Goal: Obtain resource: Obtain resource

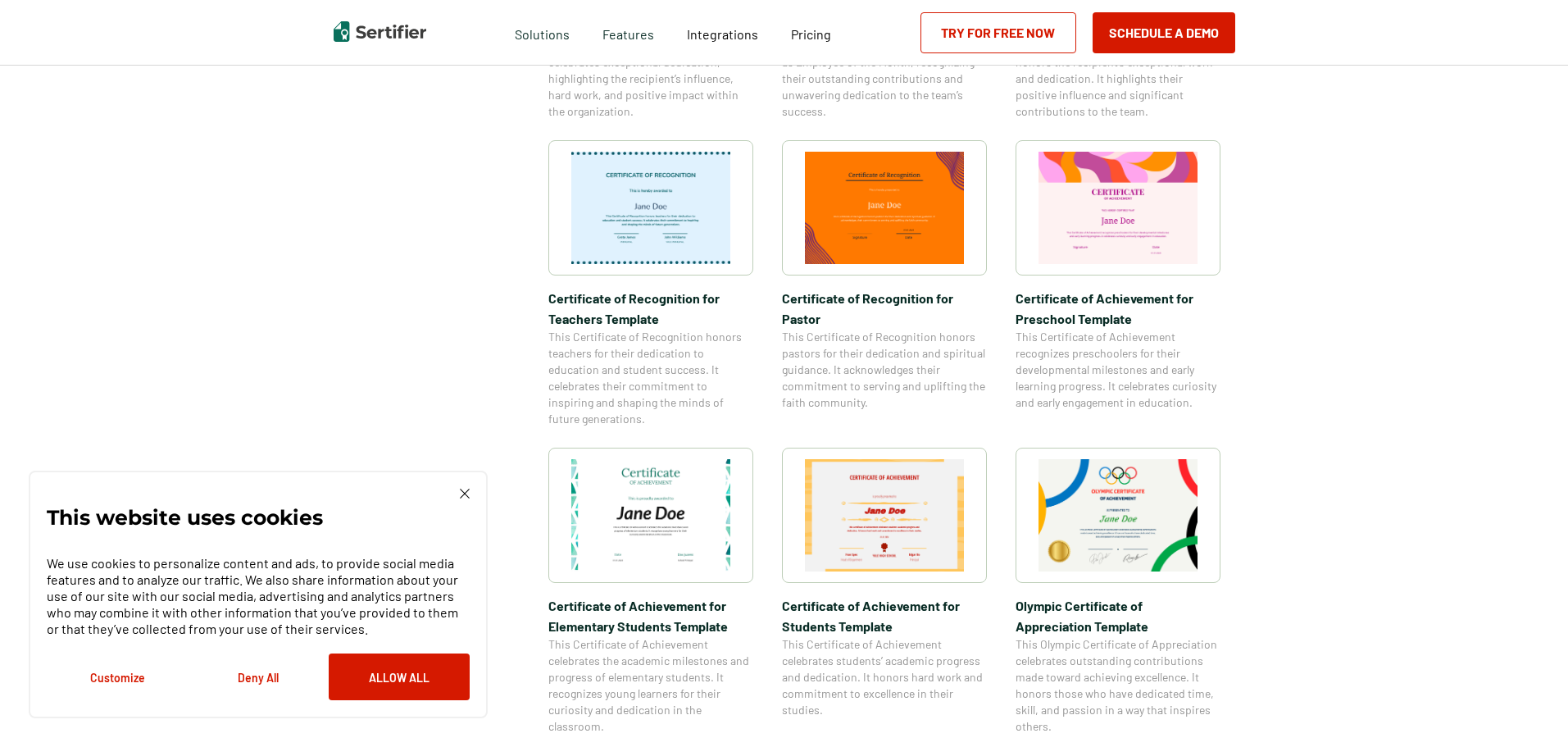
scroll to position [820, 0]
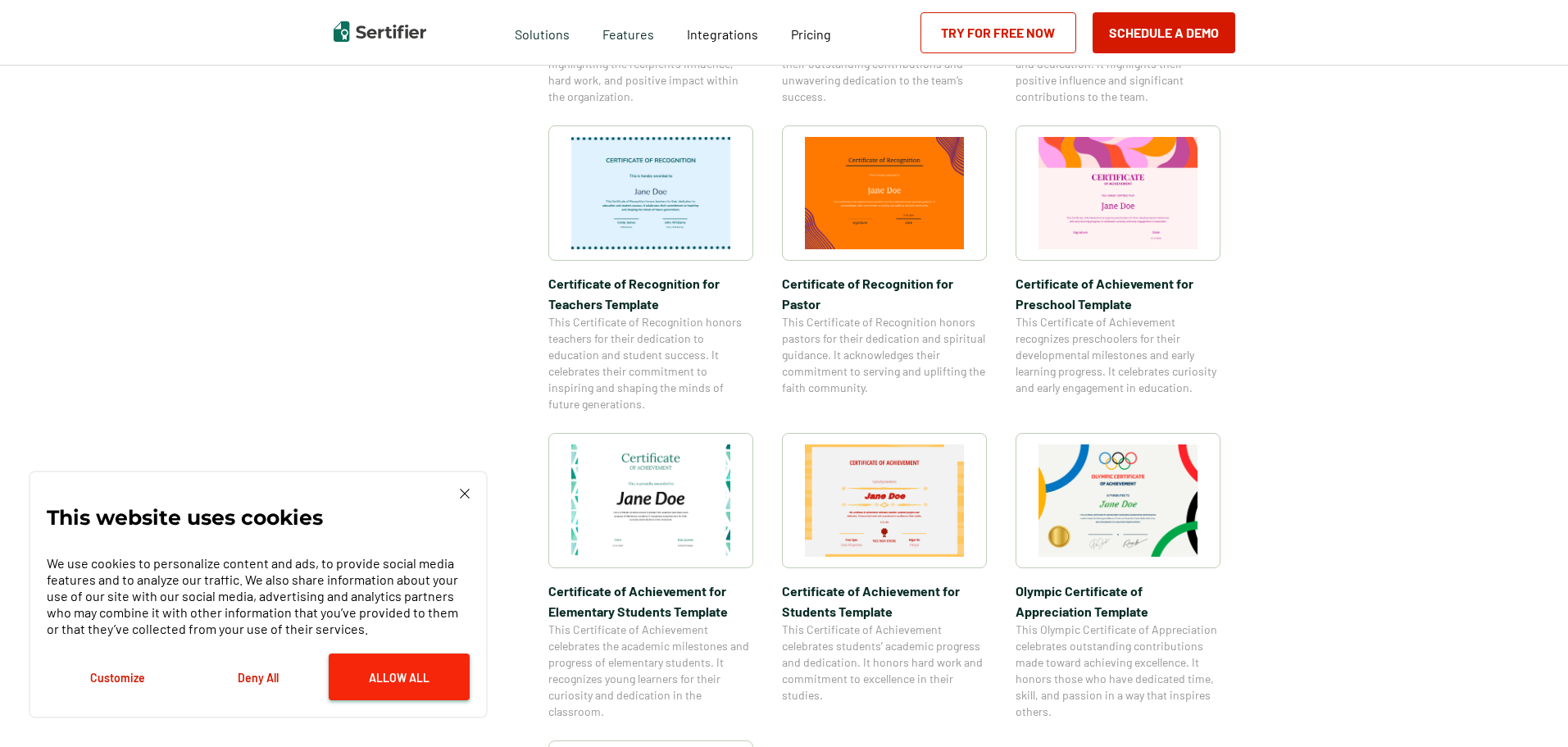
click at [381, 672] on button "Allow All" at bounding box center [399, 676] width 141 height 47
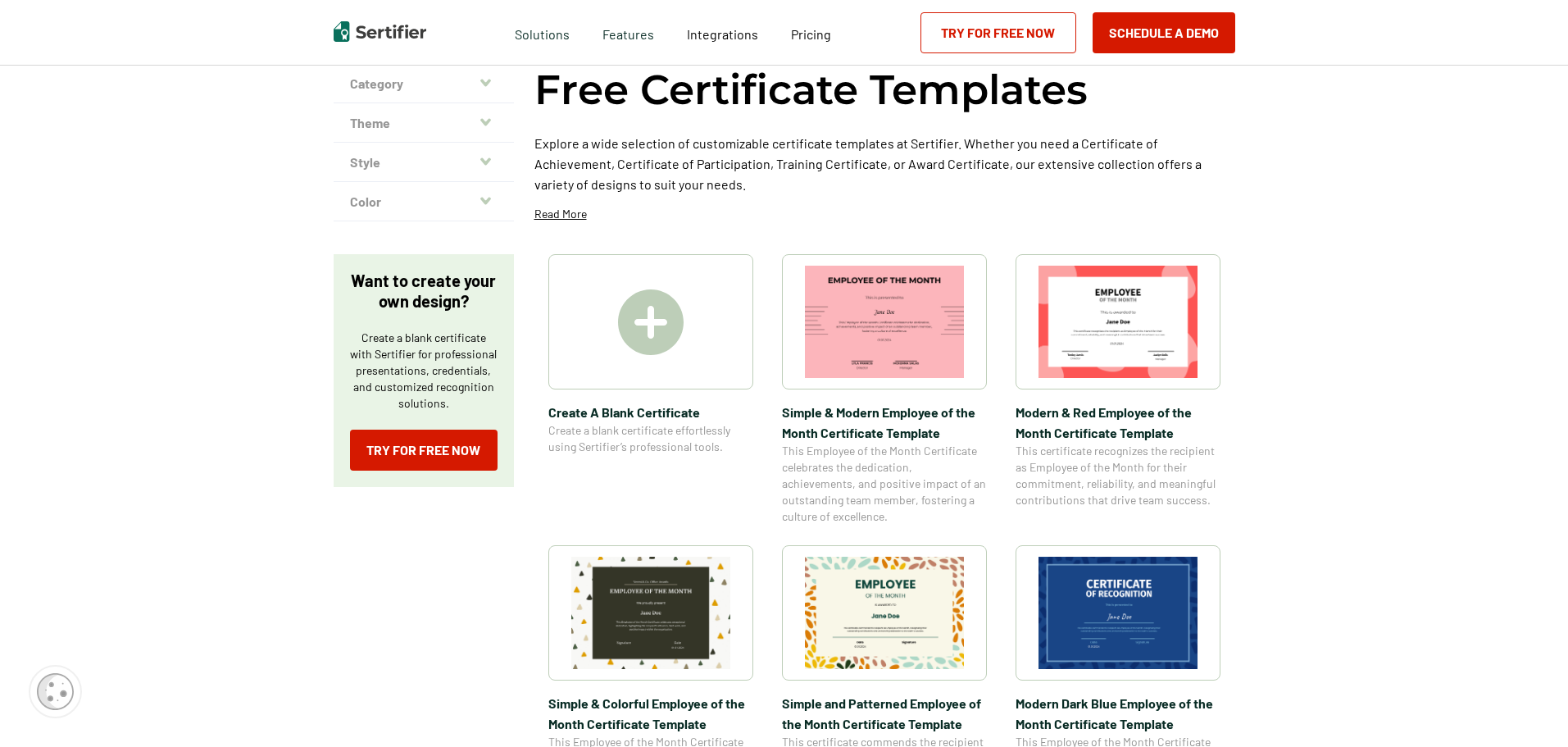
scroll to position [0, 0]
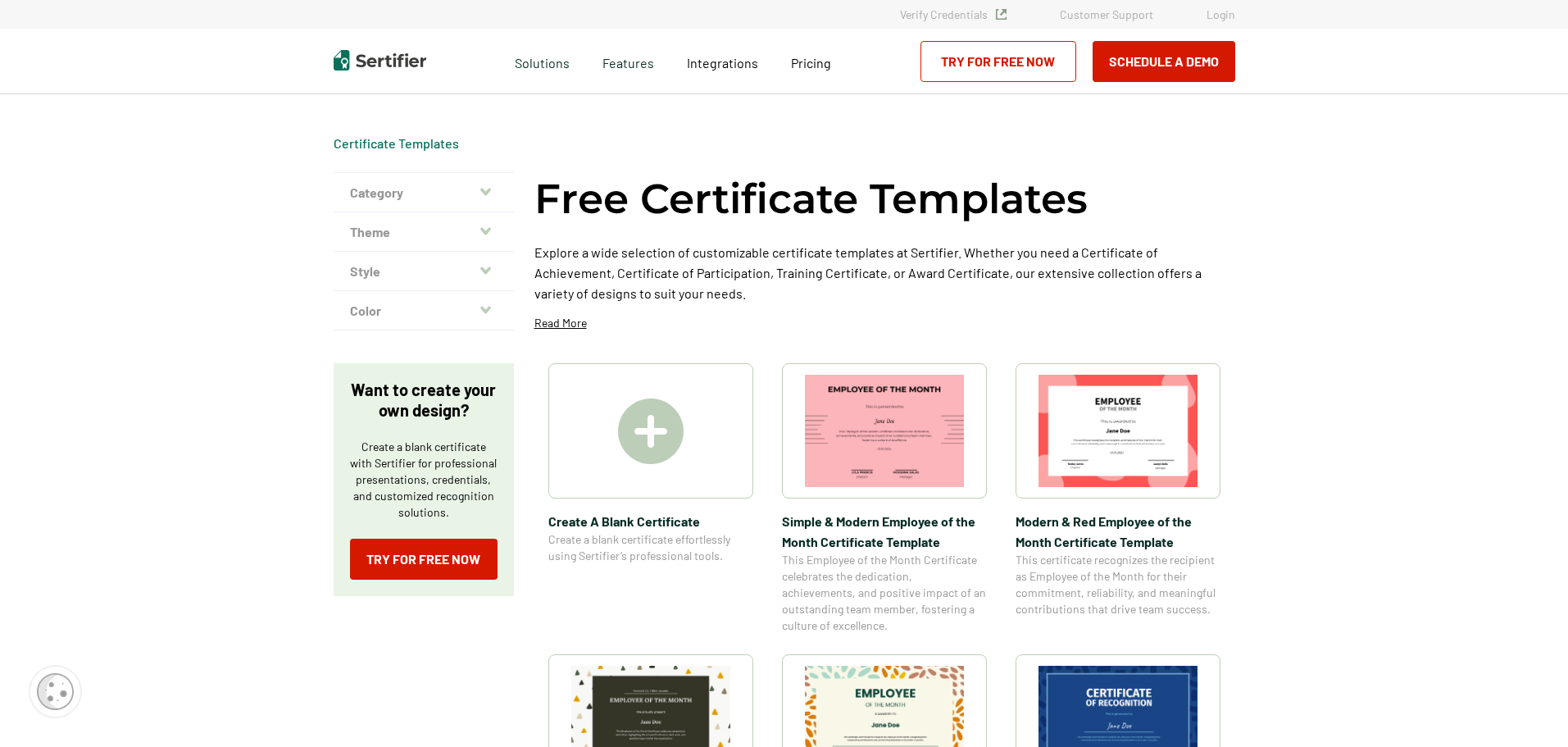
click at [402, 189] on button "Category" at bounding box center [423, 193] width 181 height 40
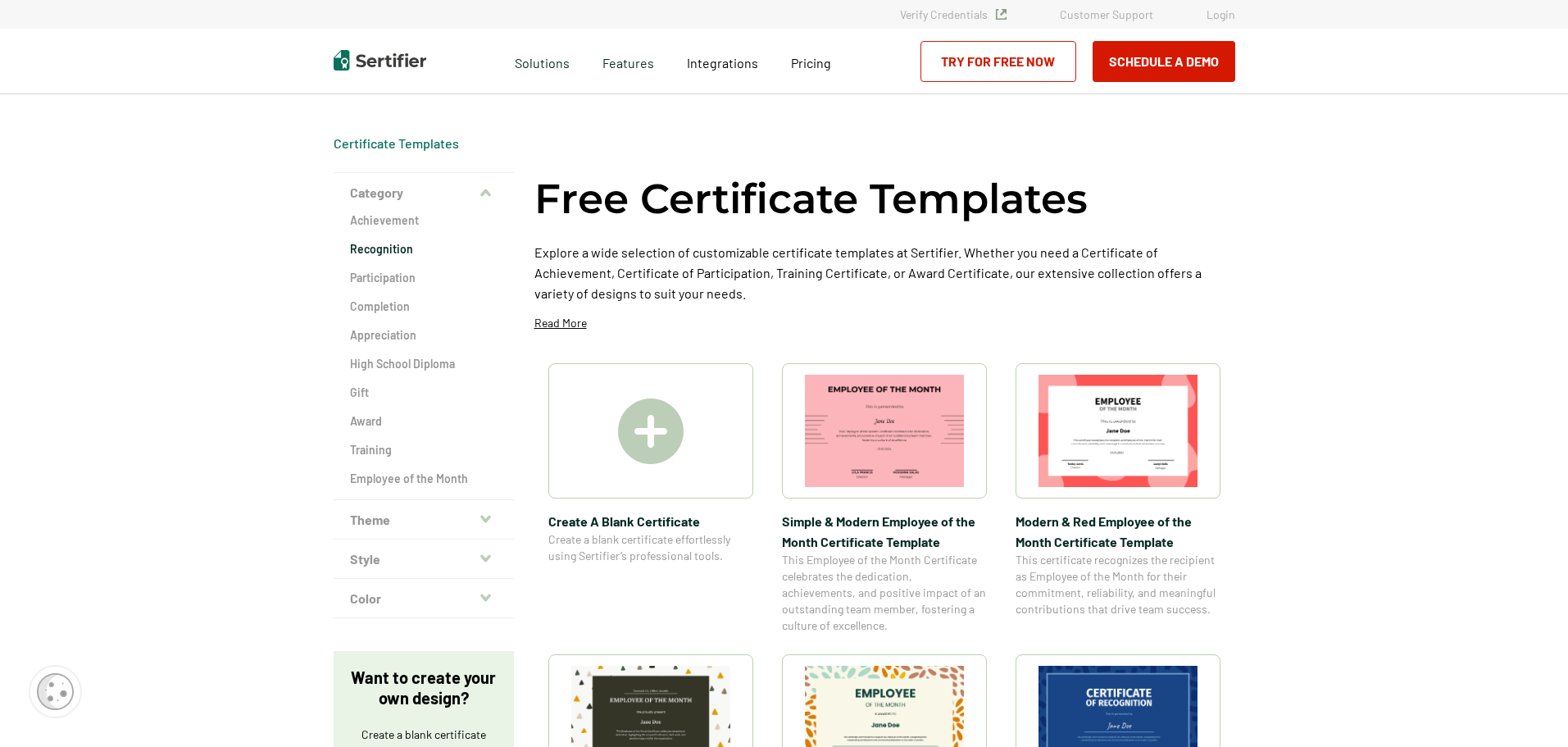
click at [418, 248] on h2 "Recognition" at bounding box center [424, 249] width 147 height 16
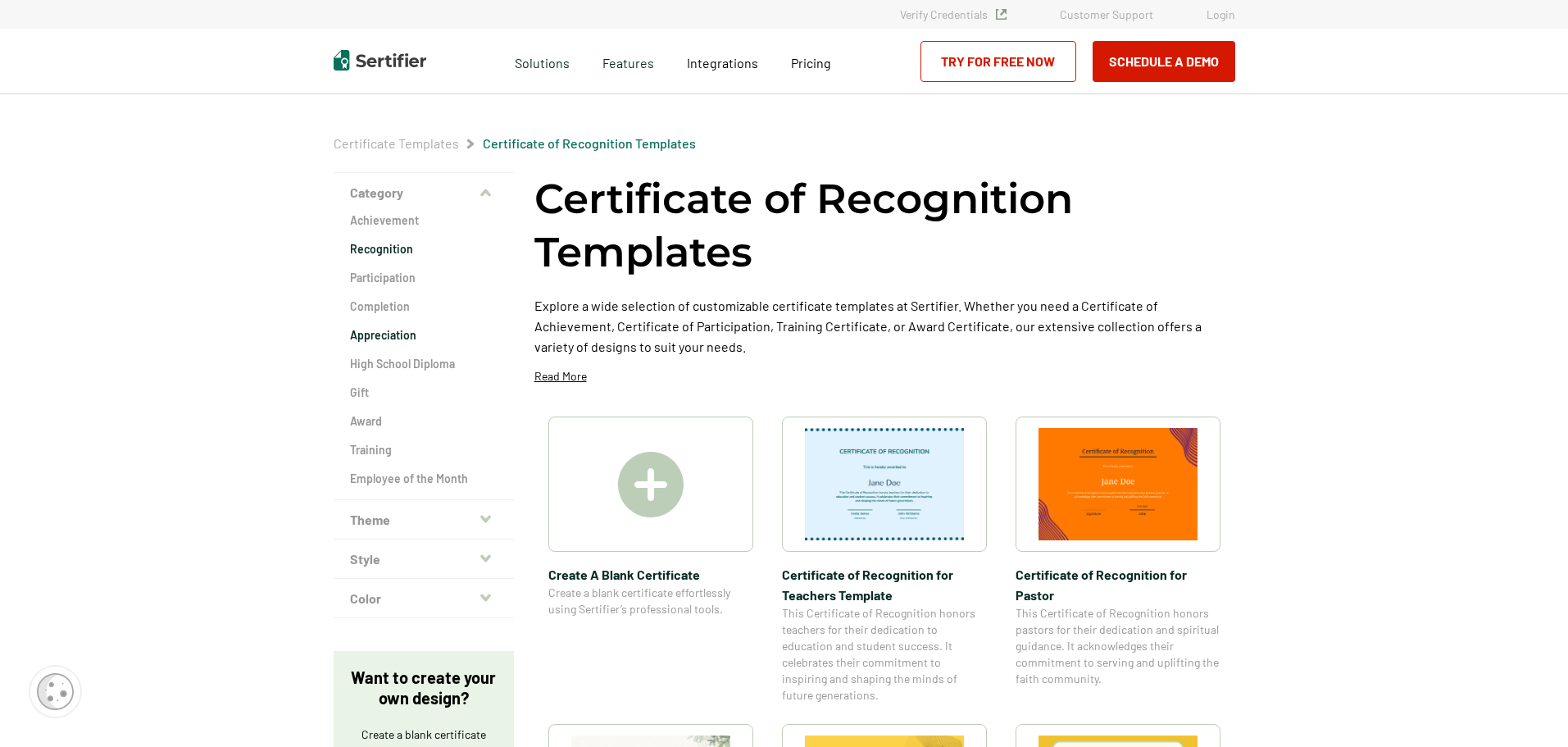
click at [404, 338] on h2 "Appreciation" at bounding box center [424, 335] width 147 height 16
